Goal: Check status: Check status

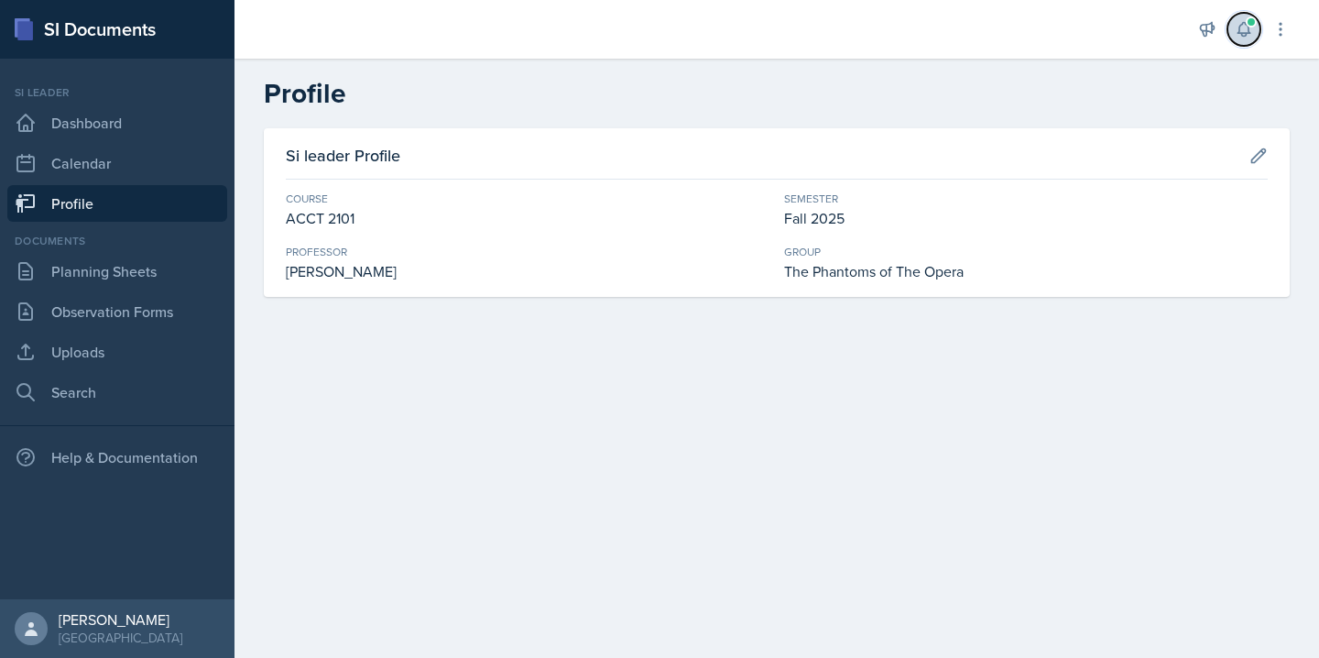
click at [1244, 30] on icon at bounding box center [1243, 29] width 18 height 18
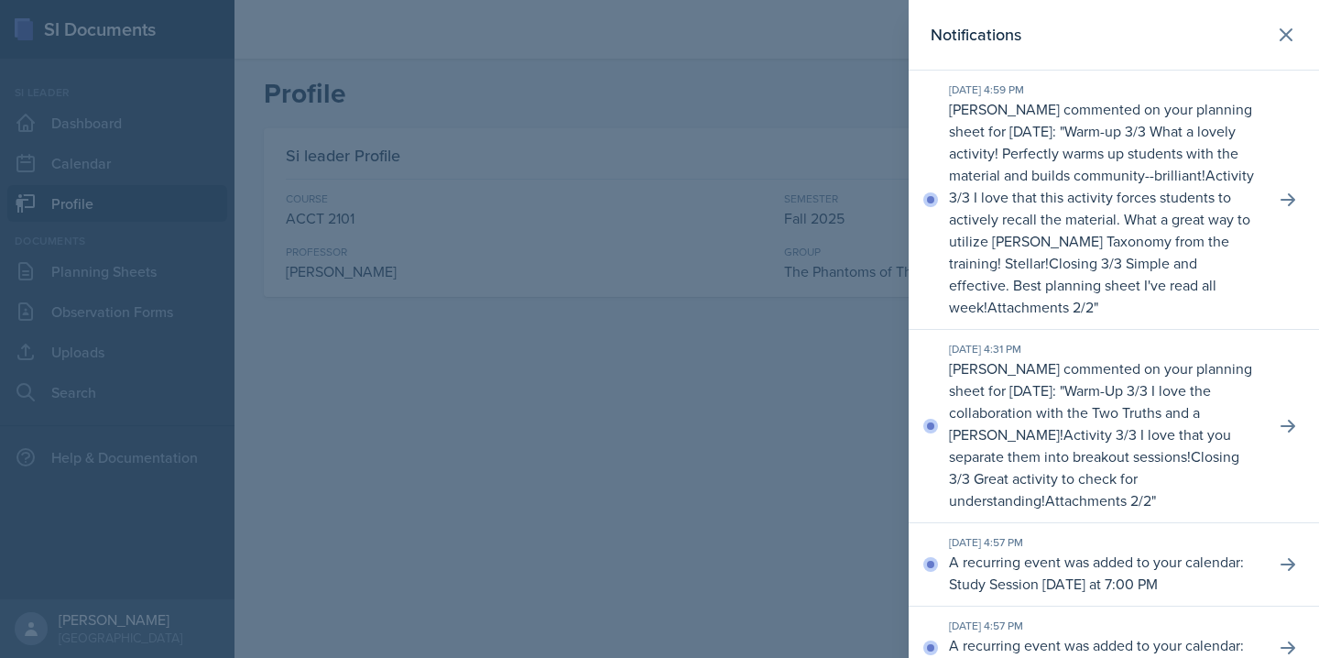
click at [1085, 408] on p "Warm-Up 3/3 I love the collaboration with the Two Truths and a [PERSON_NAME]!" at bounding box center [1080, 412] width 262 height 64
click at [765, 437] on div at bounding box center [659, 329] width 1319 height 658
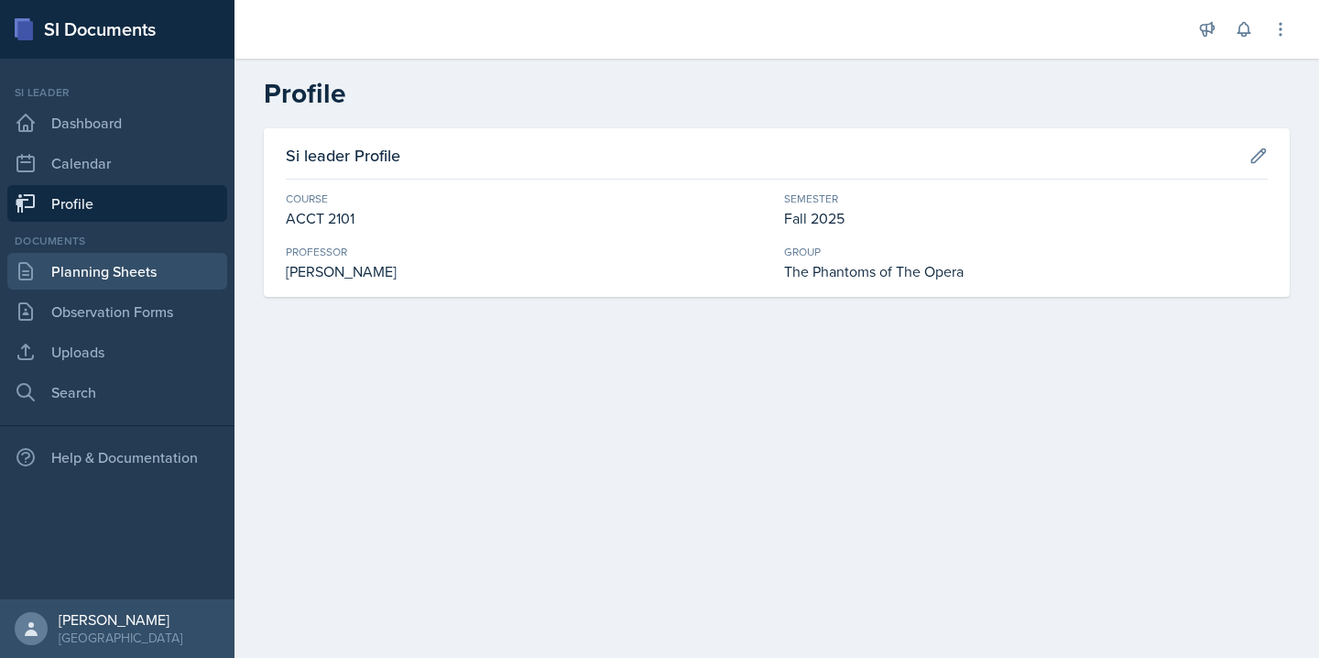
click at [160, 278] on link "Planning Sheets" at bounding box center [117, 271] width 220 height 37
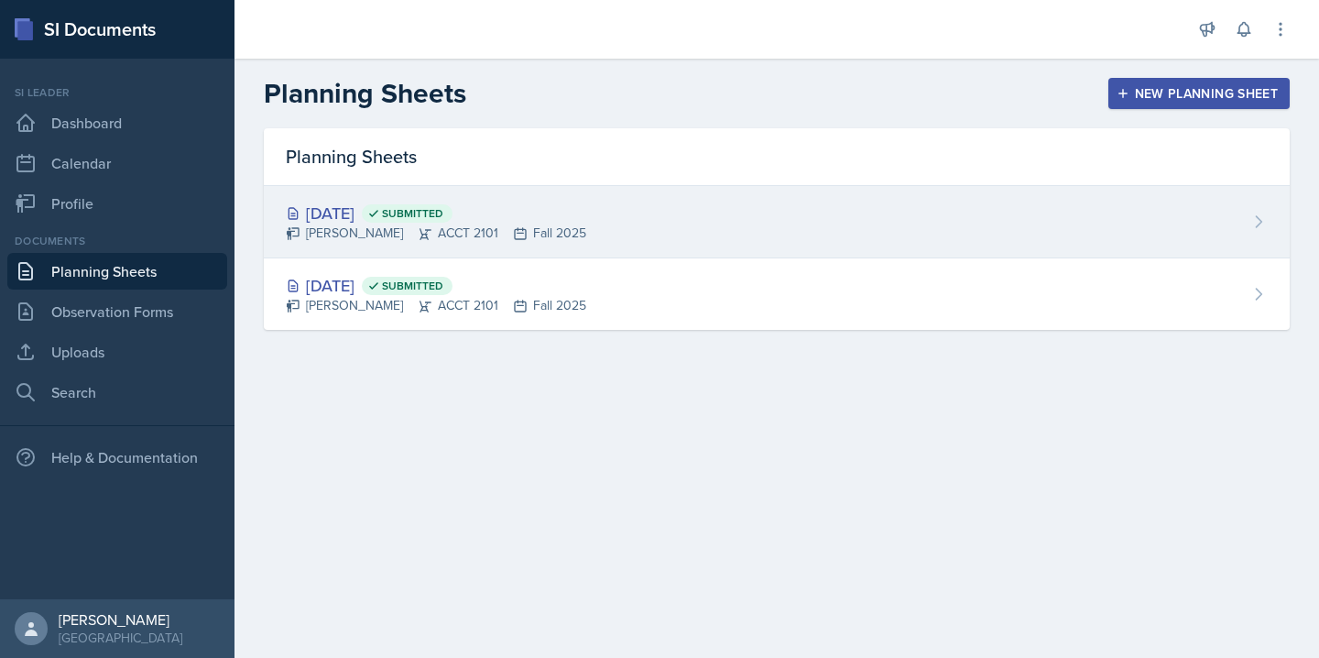
click at [729, 231] on div "[DATE] Submitted [PERSON_NAME] ACCT 2101 Fall 2025" at bounding box center [777, 222] width 1026 height 72
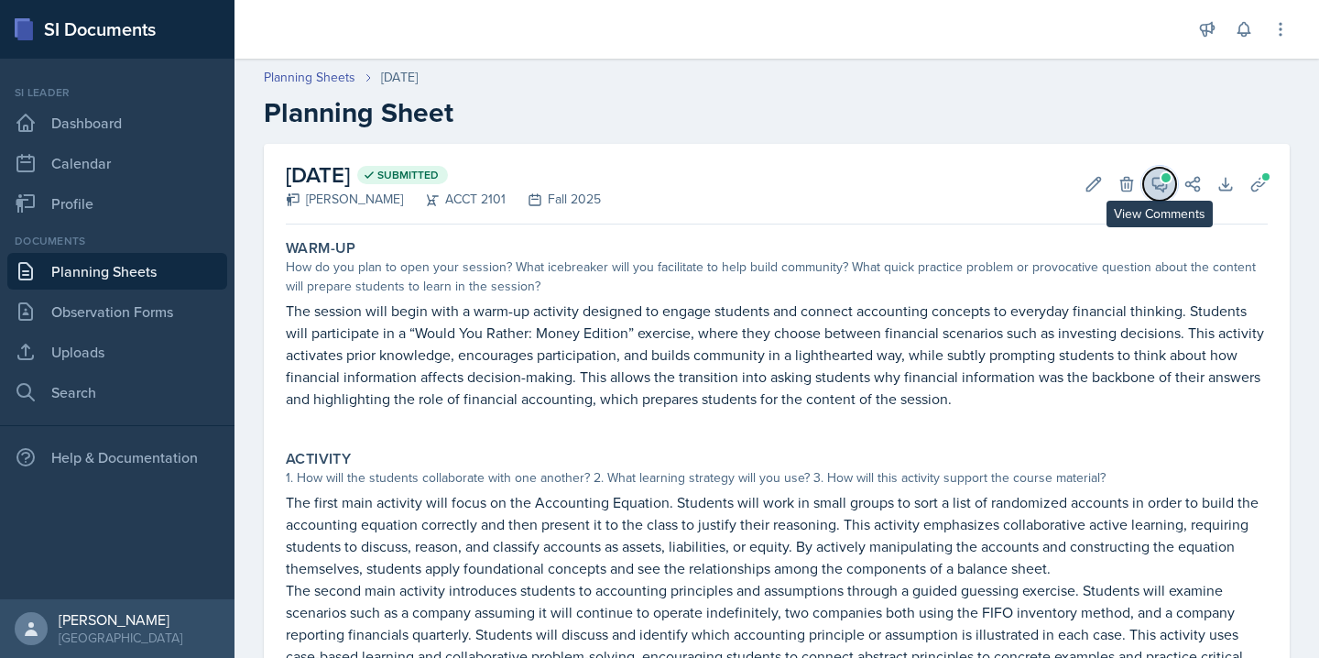
click at [1155, 179] on icon at bounding box center [1159, 184] width 18 height 18
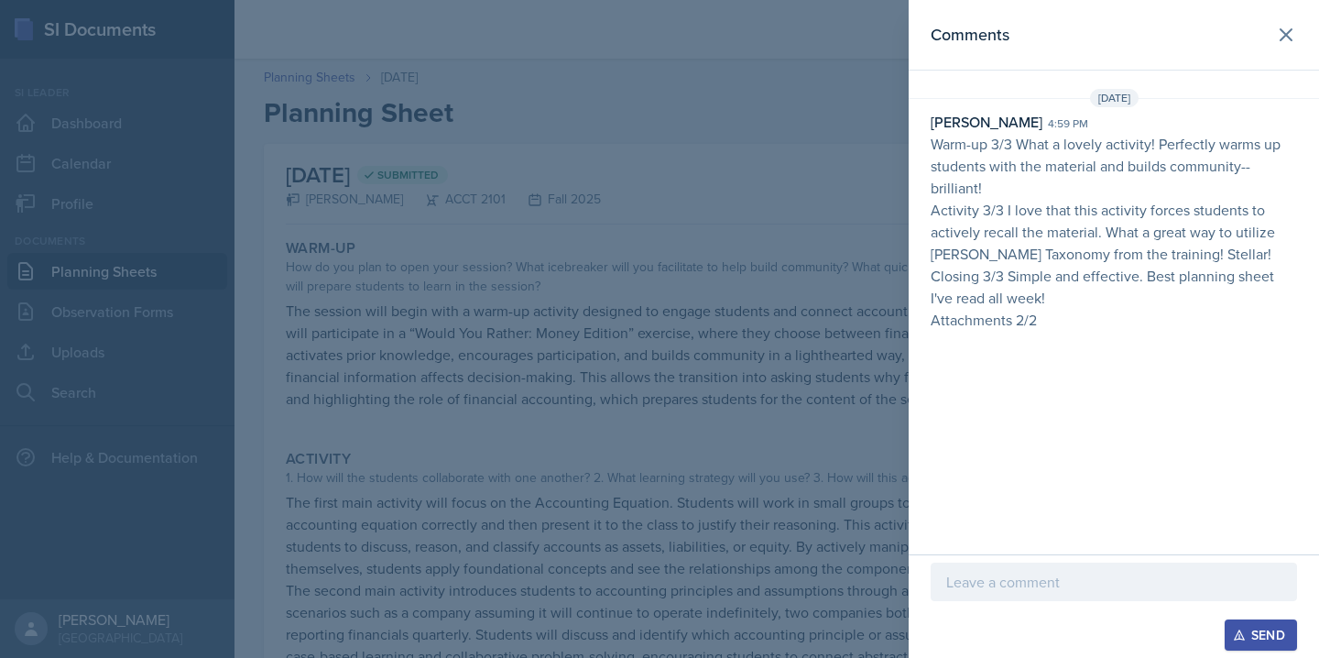
click at [718, 301] on div at bounding box center [659, 329] width 1319 height 658
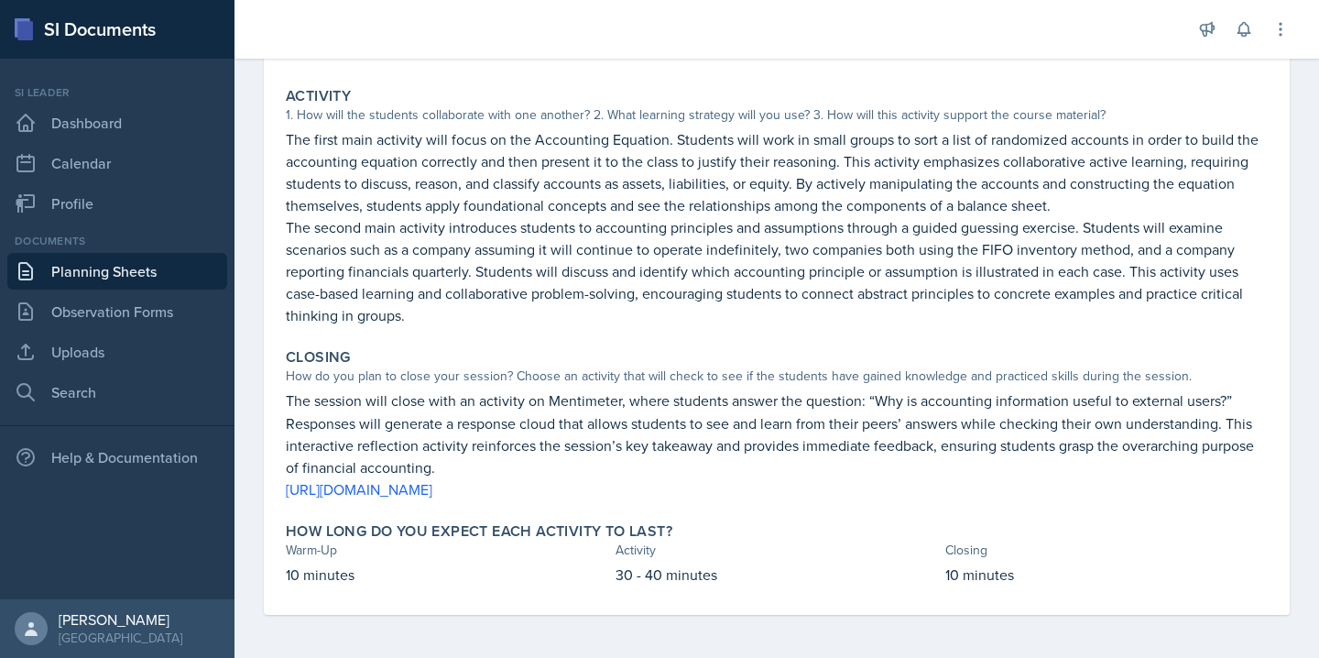
scroll to position [361, 0]
click at [1240, 31] on icon at bounding box center [1243, 29] width 18 height 18
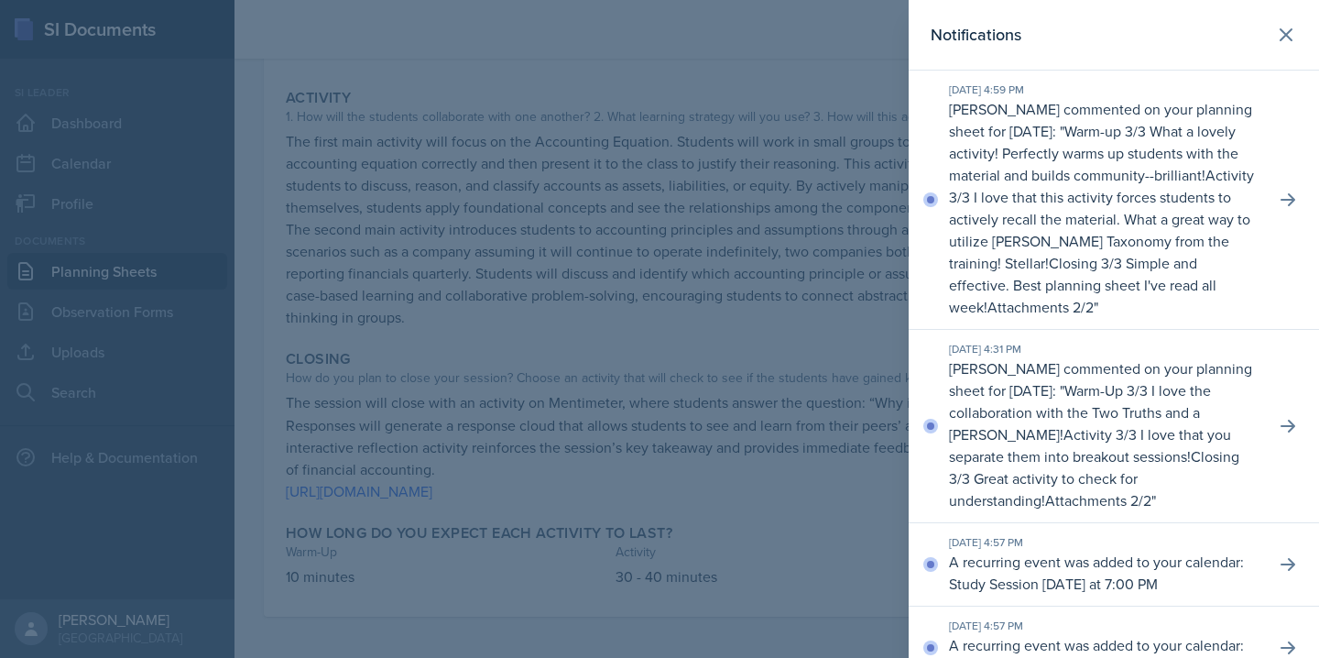
click at [746, 325] on div at bounding box center [659, 329] width 1319 height 658
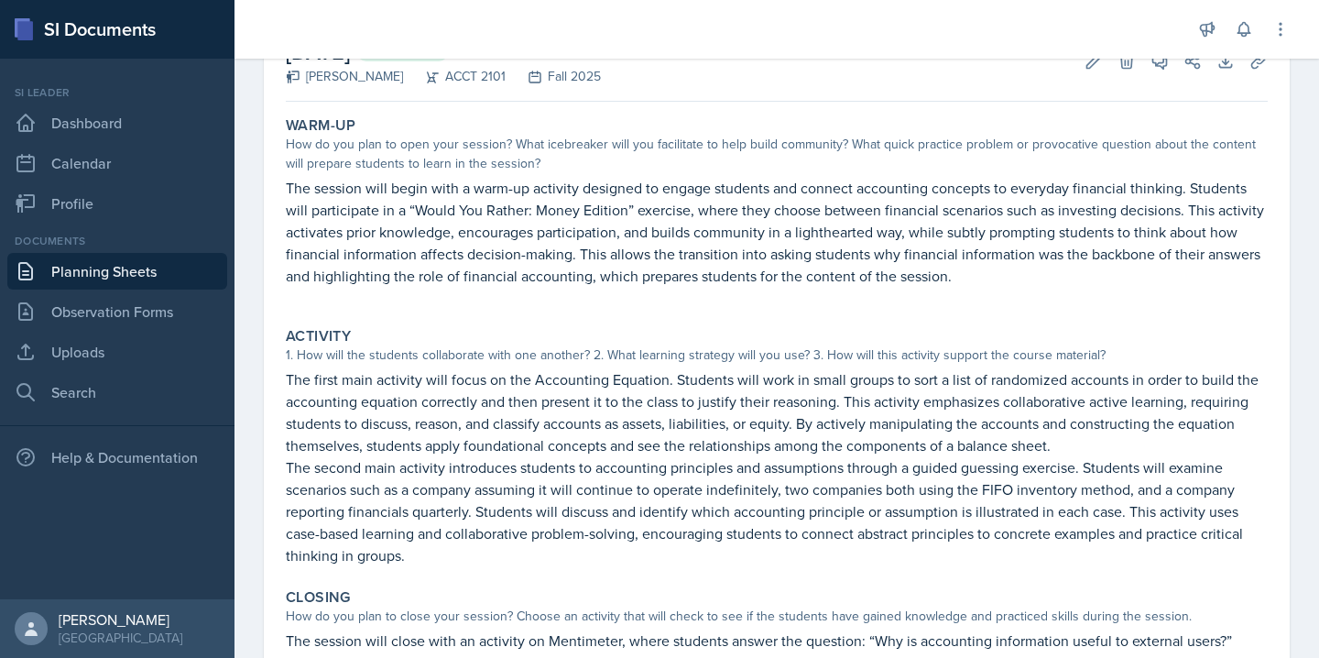
scroll to position [0, 0]
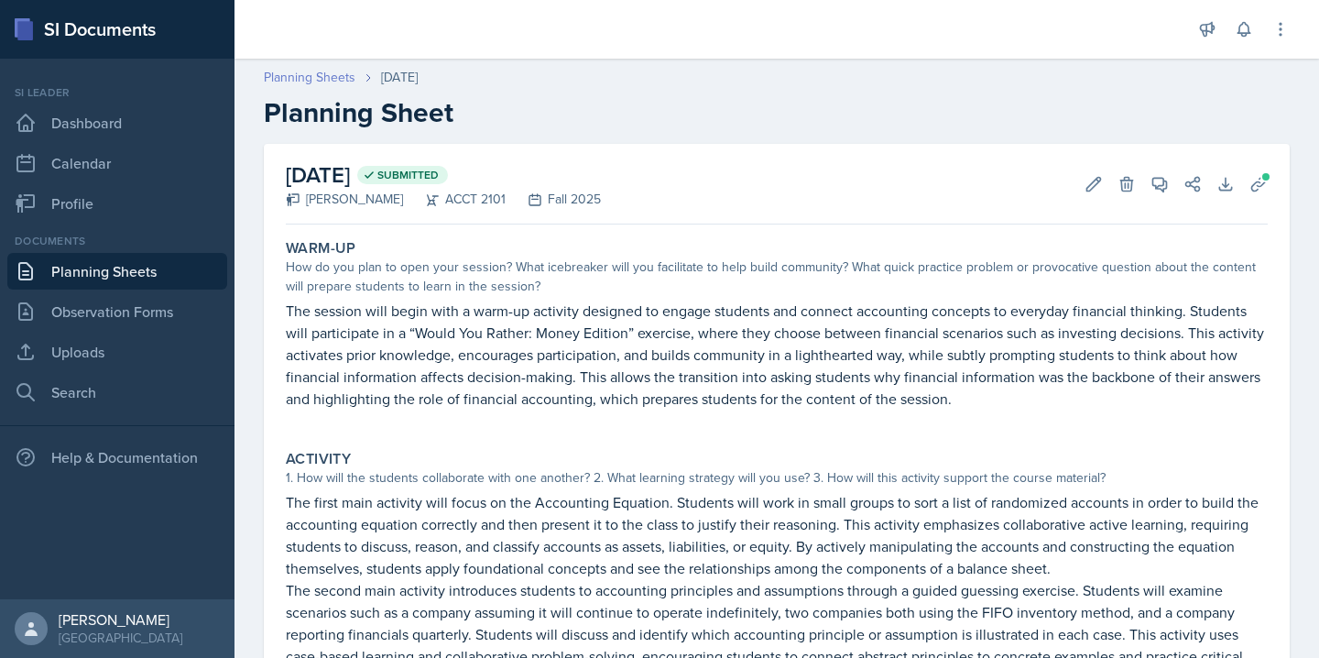
click at [298, 77] on link "Planning Sheets" at bounding box center [310, 77] width 92 height 19
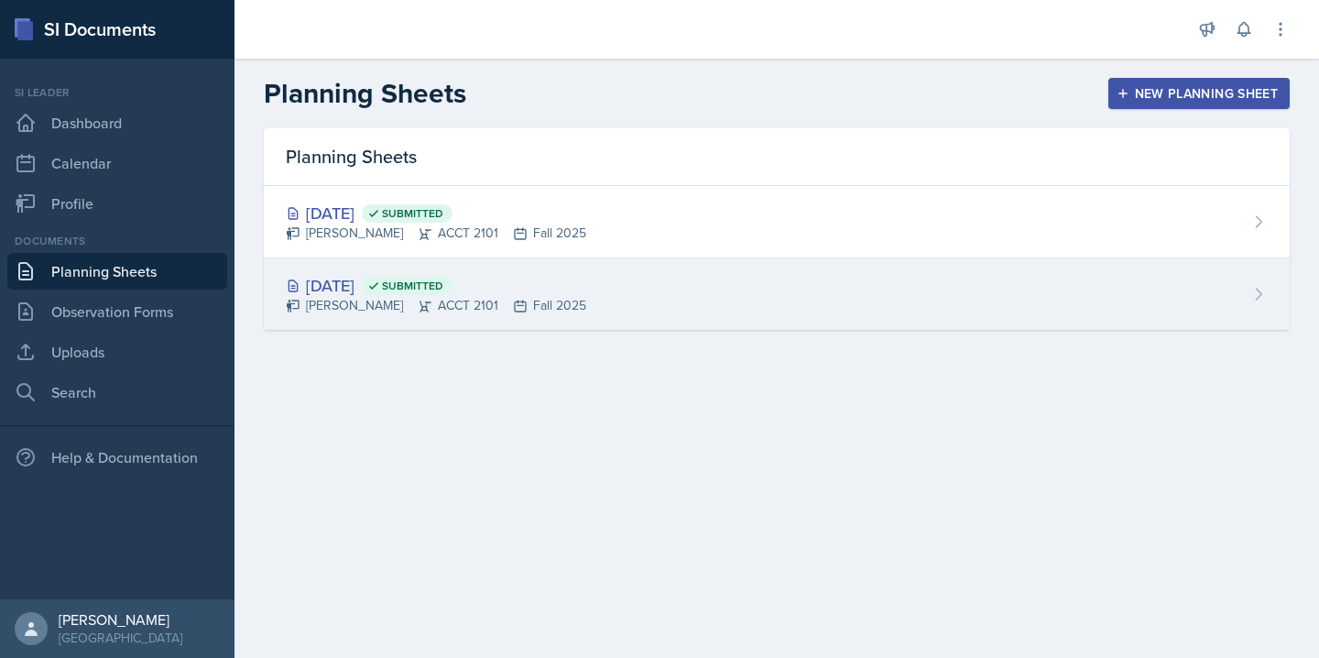
click at [541, 312] on div "[PERSON_NAME] ACCT 2101 Fall 2025" at bounding box center [436, 305] width 300 height 19
